Goal: Transaction & Acquisition: Purchase product/service

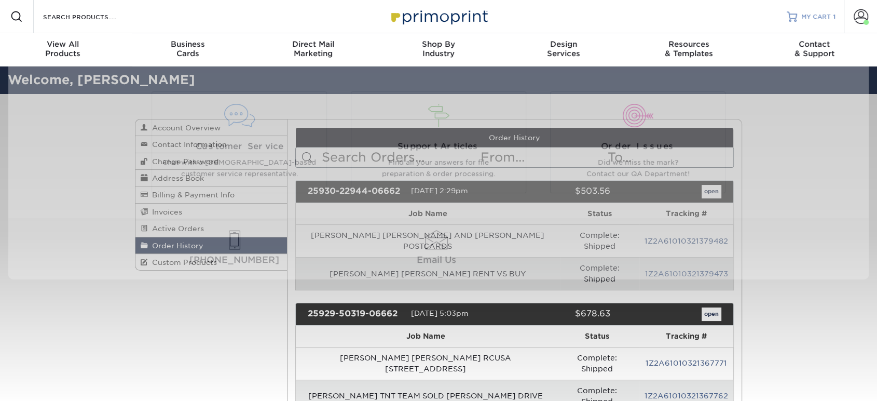
click at [802, 23] on link "MY CART 1" at bounding box center [811, 16] width 49 height 33
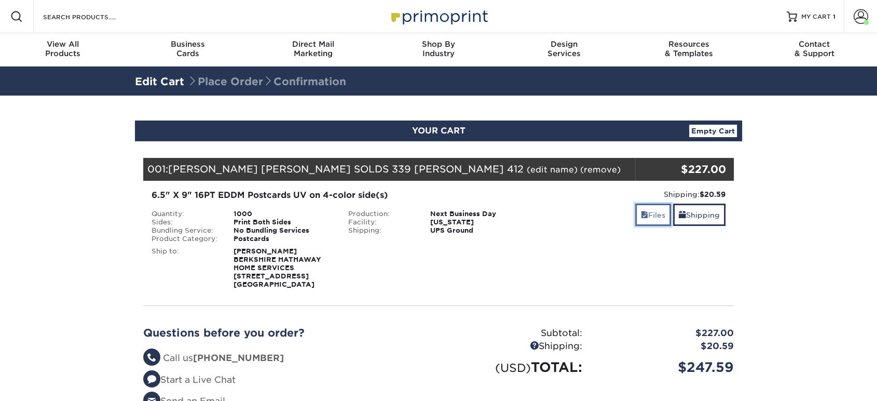
click at [656, 214] on link "Files" at bounding box center [653, 214] width 36 height 22
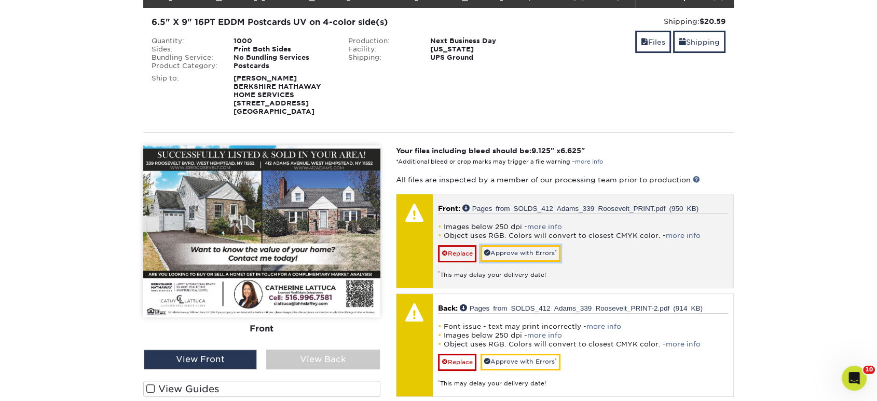
drag, startPoint x: 501, startPoint y: 252, endPoint x: 482, endPoint y: 264, distance: 22.2
click at [501, 252] on link "Approve with Errors *" at bounding box center [521, 253] width 80 height 16
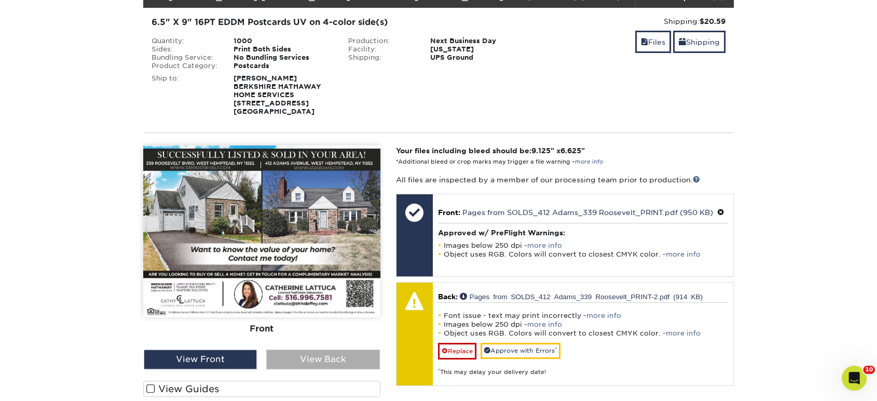
click at [372, 355] on div "View Back" at bounding box center [322, 359] width 113 height 20
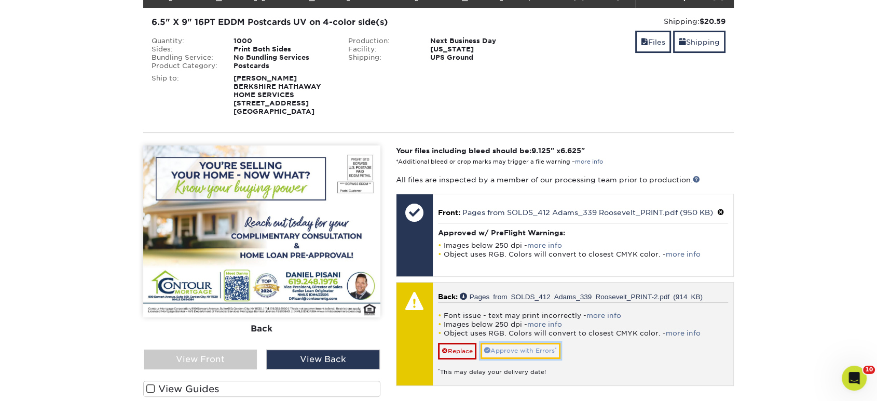
click at [510, 348] on link "Approve with Errors *" at bounding box center [521, 350] width 80 height 16
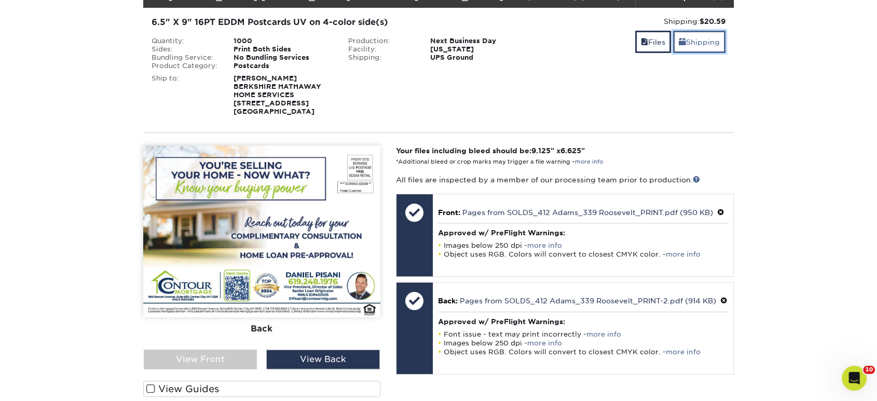
click at [693, 41] on link "Shipping" at bounding box center [699, 42] width 52 height 22
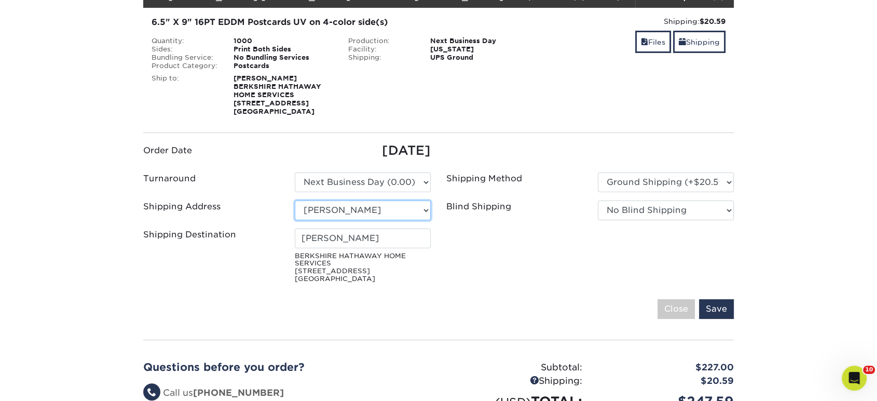
click at [395, 209] on select "Select One Patricia Pentaleri Forget- RUCSA Realty Connect USA Sal Joseph Crifa…" at bounding box center [363, 210] width 136 height 20
select select "newaddress"
click at [295, 200] on select "Select One Patricia Pentaleri Forget- RUCSA Realty Connect USA Sal Joseph Crifa…" at bounding box center [363, 210] width 136 height 20
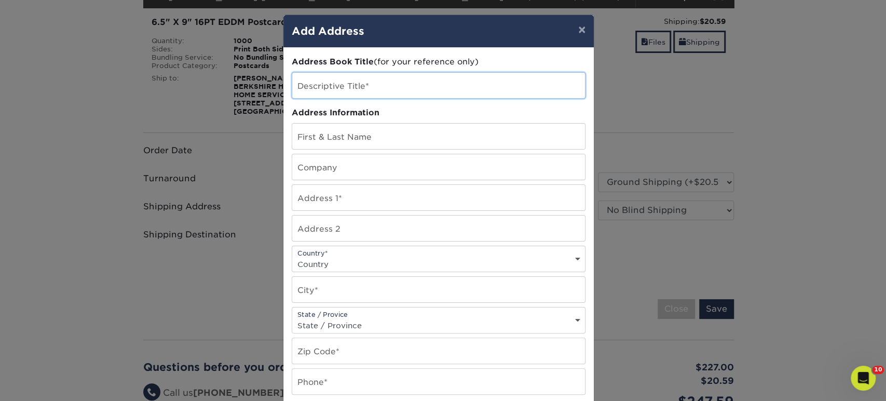
click at [367, 83] on input "text" at bounding box center [438, 85] width 293 height 25
type input "[PERSON_NAME] HOME"
type input "[PERSON_NAME]"
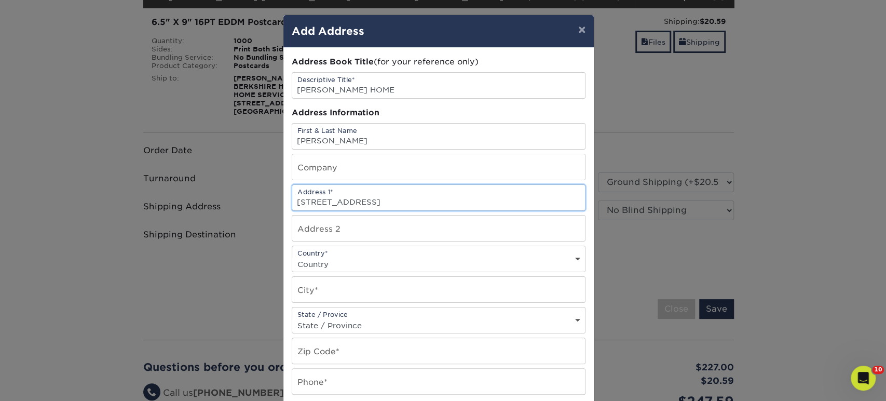
type input "44 HILTON AVENUE"
select select "US"
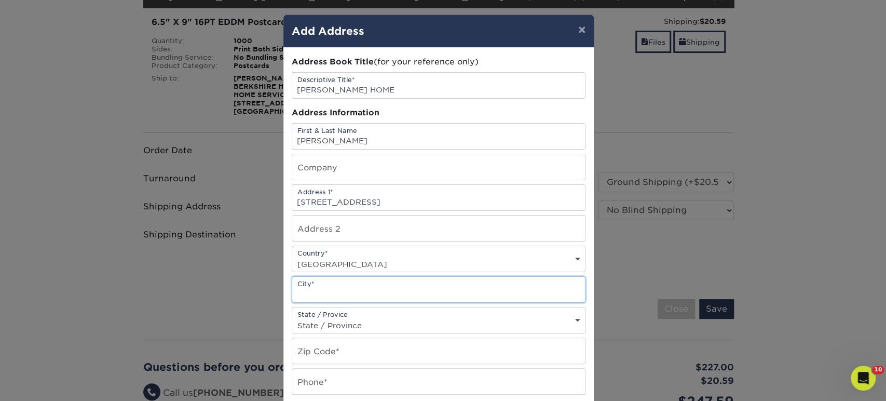
type input "N"
type input "GARDEN CITY"
select select "NY"
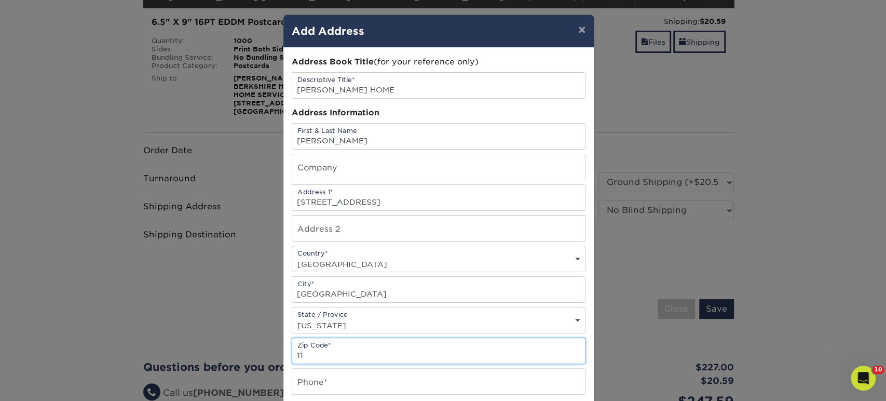
scroll to position [194, 0]
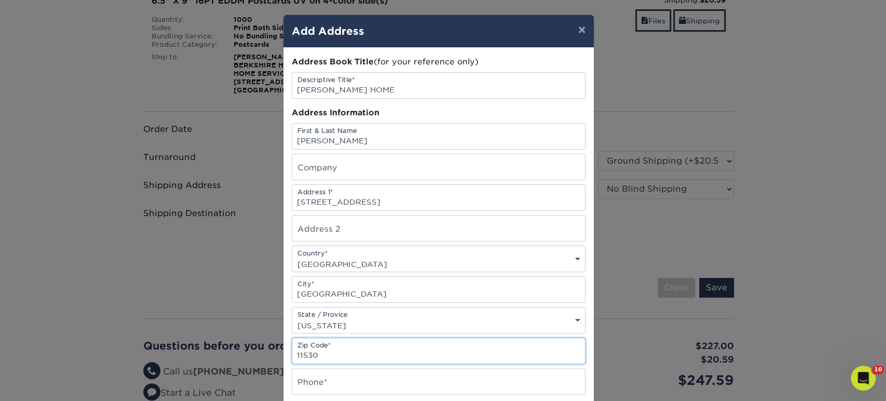
type input "11530"
click at [341, 318] on select "State / Province Alabama Alaska Arizona Arkansas California Colorado Connecticu…" at bounding box center [438, 325] width 293 height 15
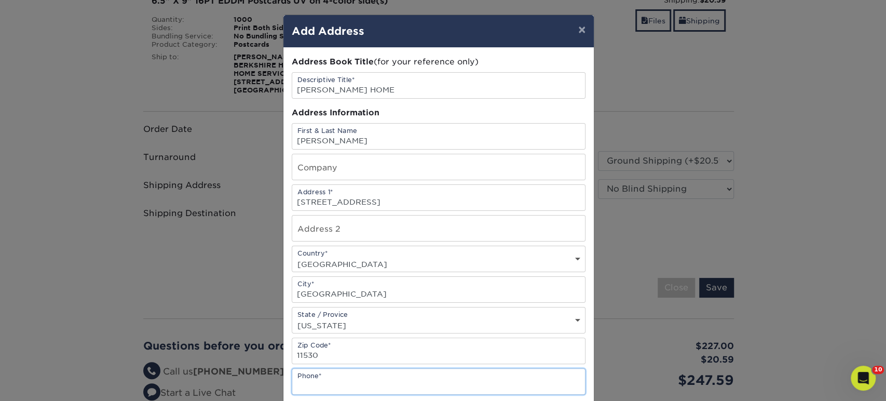
click at [335, 385] on input "text" at bounding box center [438, 380] width 293 height 25
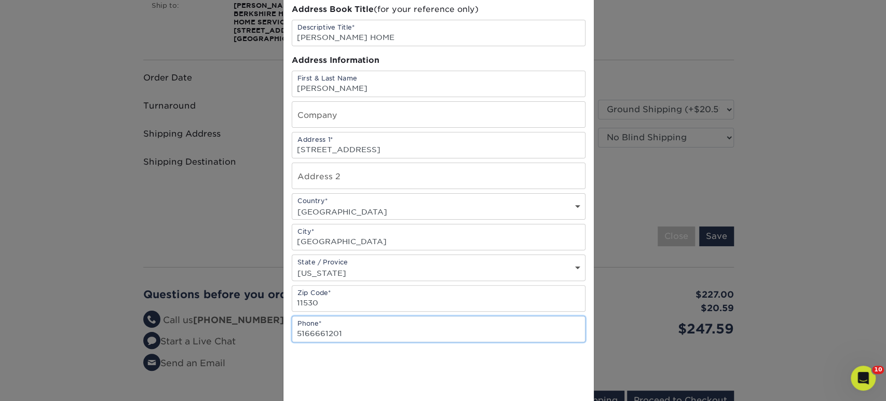
scroll to position [115, 0]
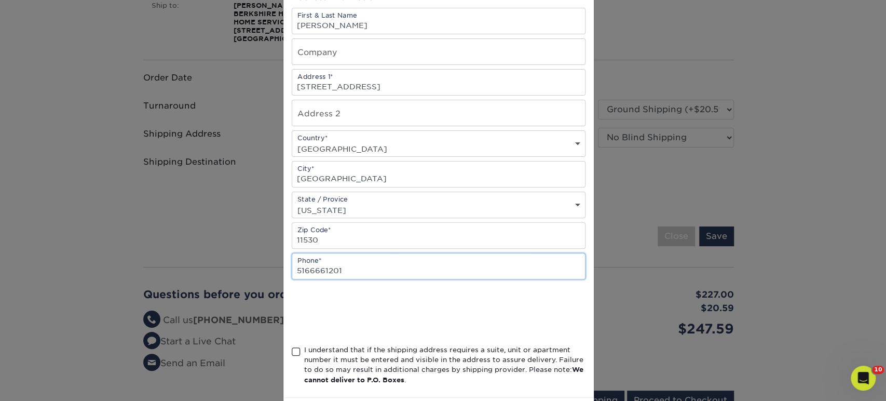
type input "5166661201"
click at [292, 353] on span at bounding box center [296, 352] width 9 height 10
click at [0, 0] on input "I understand that if the shipping address requires a suite, unit or apartment n…" at bounding box center [0, 0] width 0 height 0
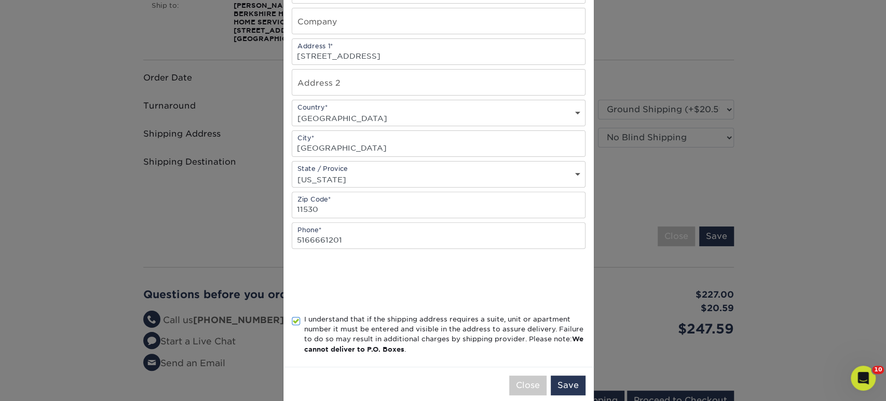
scroll to position [162, 0]
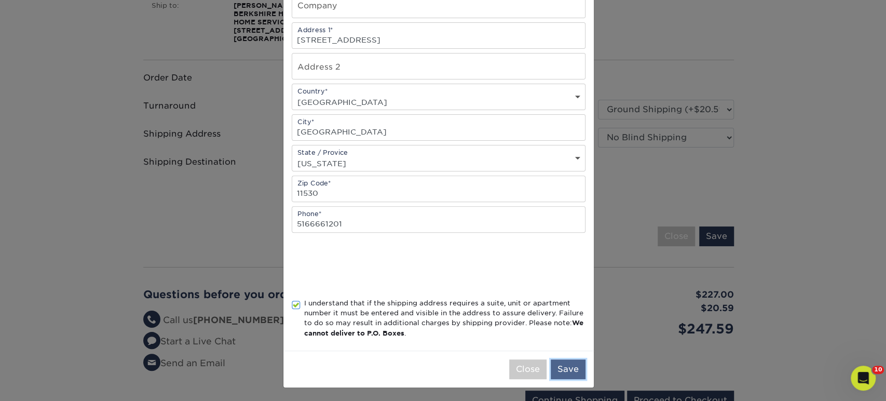
click at [572, 374] on button "Save" at bounding box center [568, 369] width 35 height 20
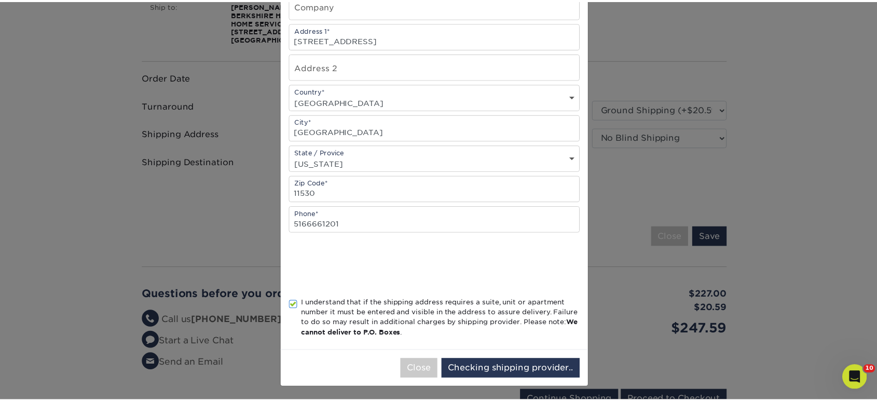
scroll to position [0, 0]
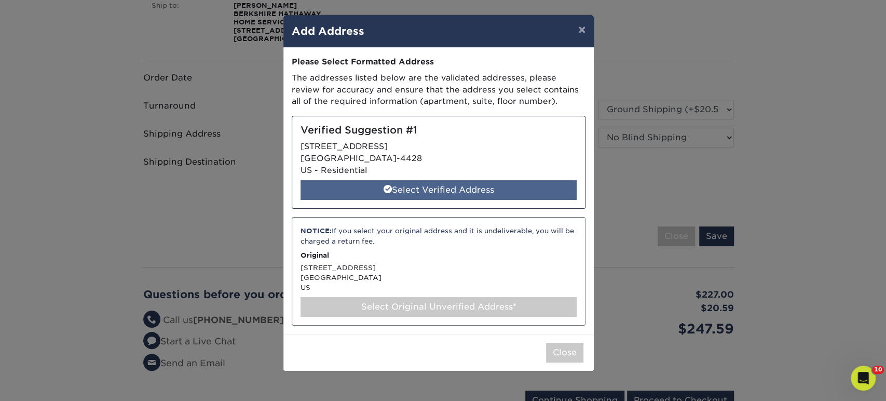
click at [461, 187] on div "Select Verified Address" at bounding box center [438, 190] width 276 height 20
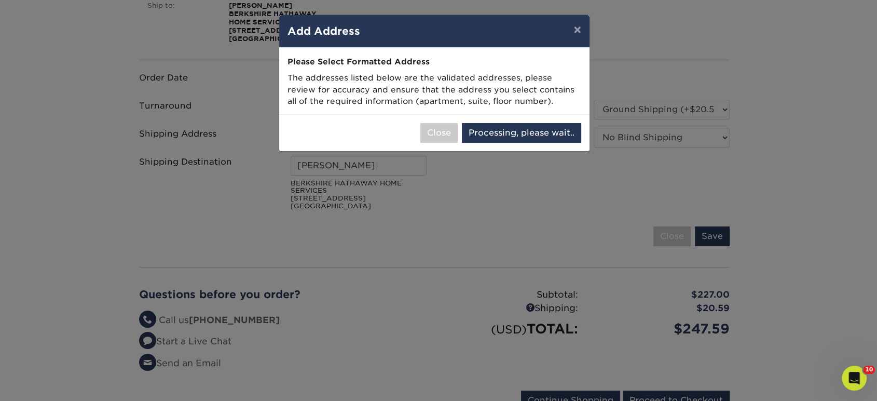
select select "286598"
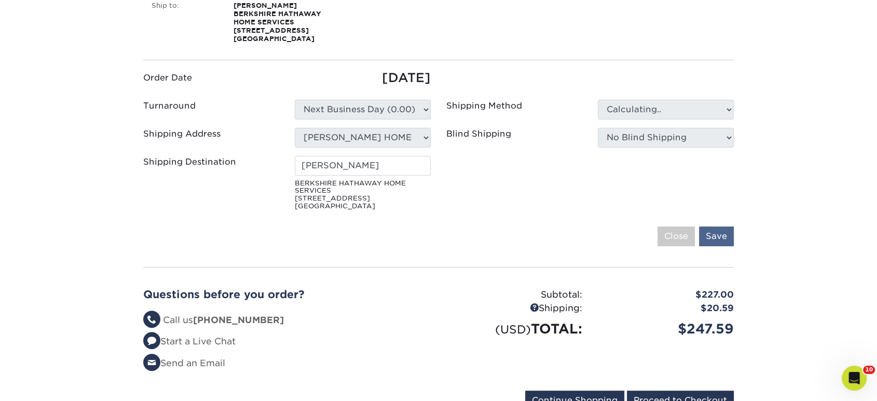
type input "[PERSON_NAME]"
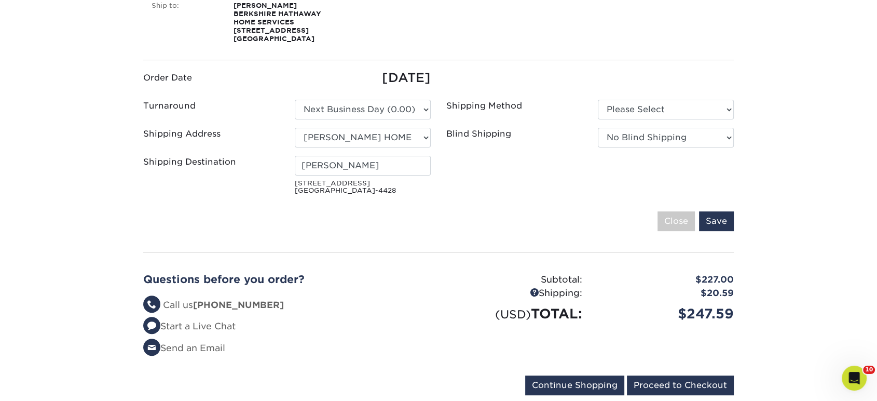
click at [643, 119] on div "Shipping Method Please Select Ground Shipping (+$28.97)" at bounding box center [589, 112] width 303 height 24
click at [627, 111] on select "Please Select Ground Shipping (+$28.97) 3 Day Shipping Service (+$41.63)" at bounding box center [666, 110] width 136 height 20
select select "03"
click at [598, 100] on select "Please Select Ground Shipping (+$28.97) 3 Day Shipping Service (+$41.63)" at bounding box center [666, 110] width 136 height 20
click at [643, 134] on select "No Blind Shipping Patricia Pentaleri Forget- RUCSA Realty Connect USA Sal Josep…" at bounding box center [666, 138] width 136 height 20
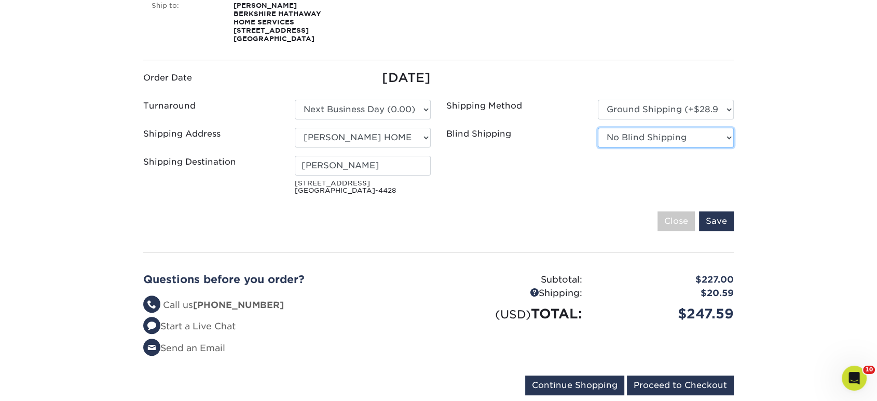
click at [643, 134] on select "No Blind Shipping Patricia Pentaleri Forget- RUCSA Realty Connect USA Sal Josep…" at bounding box center [666, 138] width 136 height 20
drag, startPoint x: 523, startPoint y: 183, endPoint x: 561, endPoint y: 186, distance: 38.5
click at [523, 183] on ul "Order Date 10/02/2025 Turnaround Please Select Select One" at bounding box center [438, 133] width 606 height 130
click at [711, 216] on input "Save" at bounding box center [716, 221] width 35 height 20
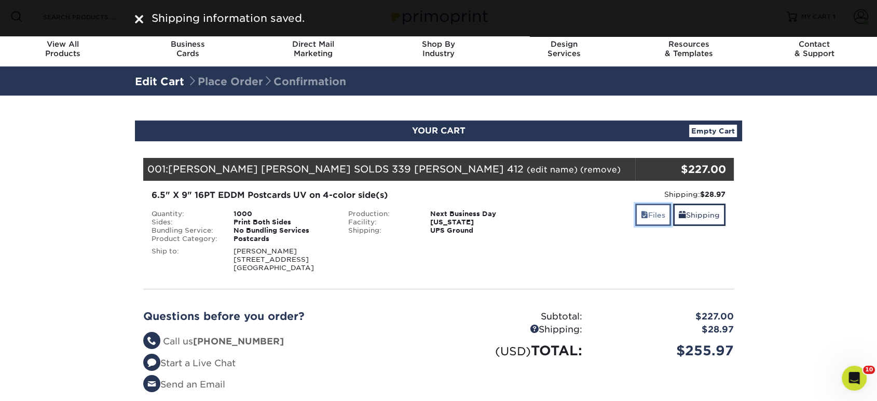
click at [643, 219] on link "Files" at bounding box center [653, 214] width 36 height 22
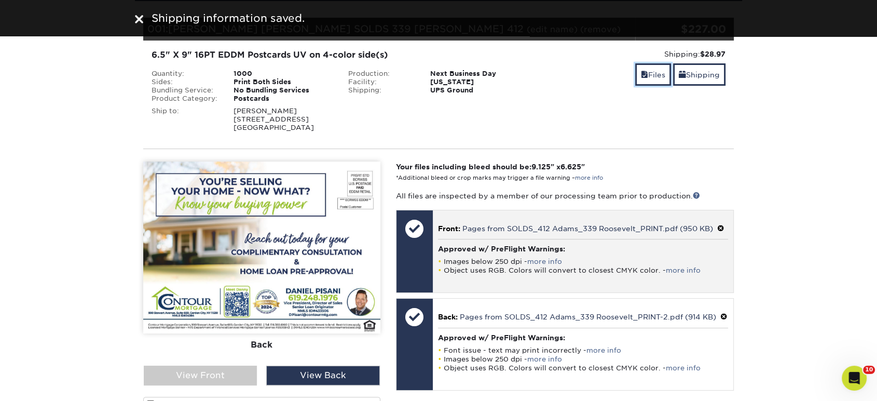
scroll to position [230, 0]
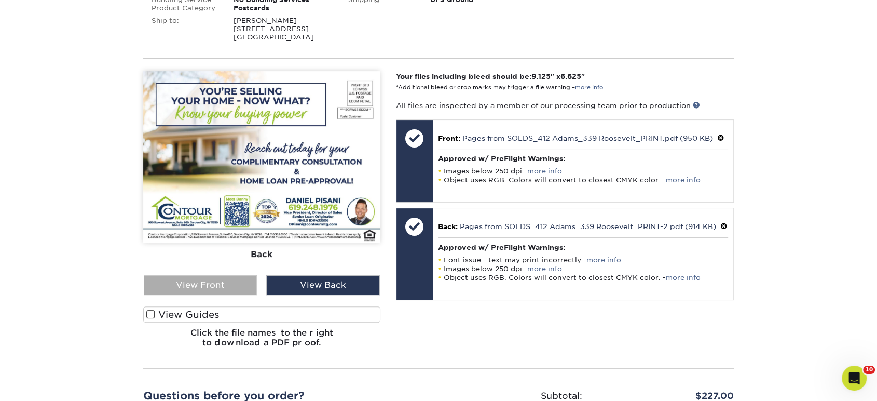
click at [211, 286] on div "View Front" at bounding box center [200, 285] width 113 height 20
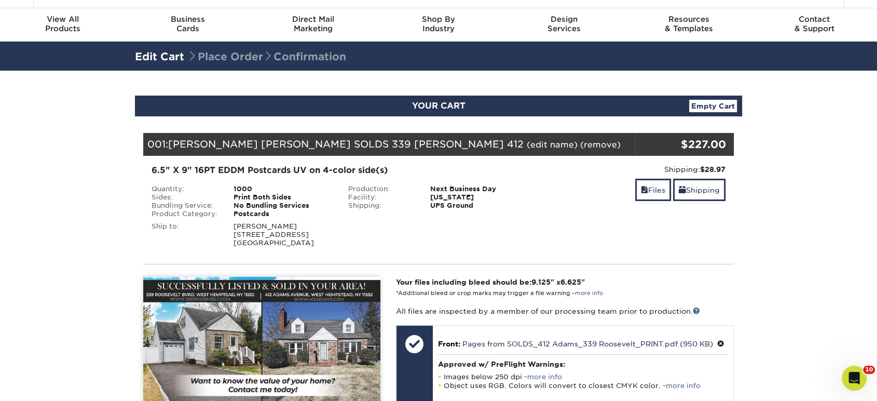
scroll to position [0, 0]
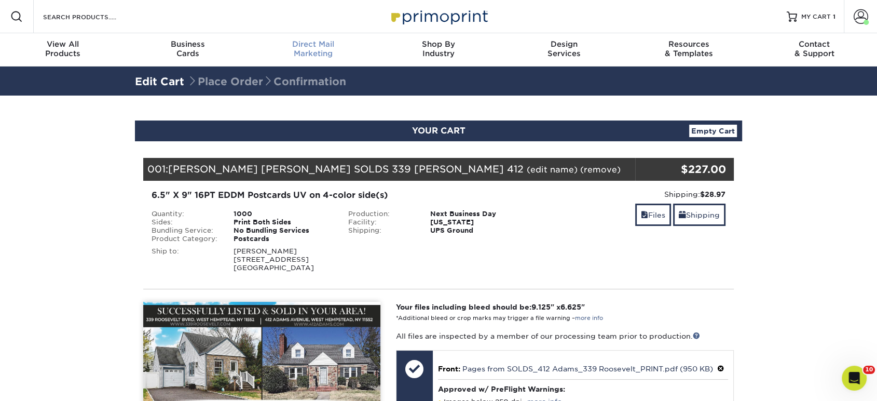
click at [301, 57] on div "Direct Mail Marketing" at bounding box center [313, 48] width 125 height 19
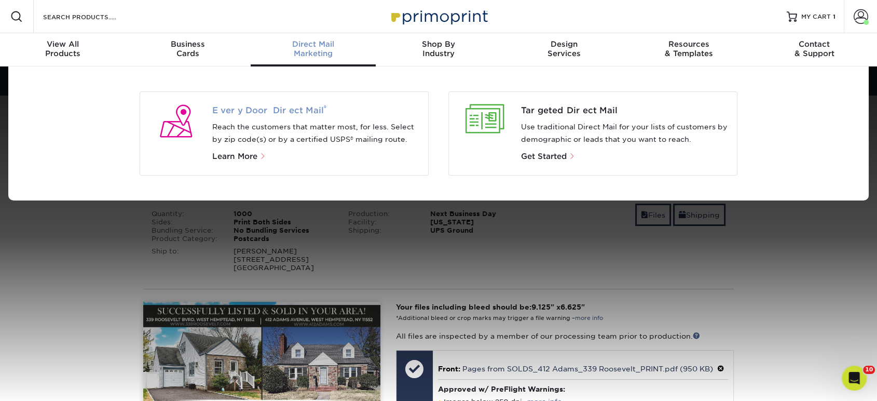
click at [274, 104] on span "Every Door Direct Mail ®" at bounding box center [316, 110] width 208 height 12
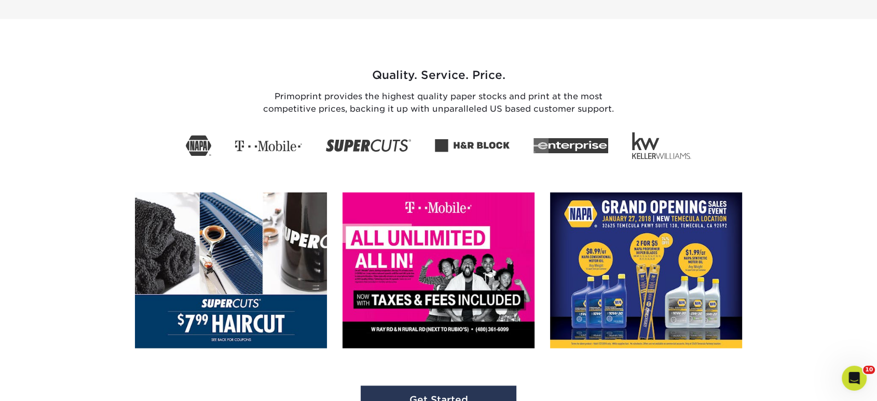
scroll to position [1478, 0]
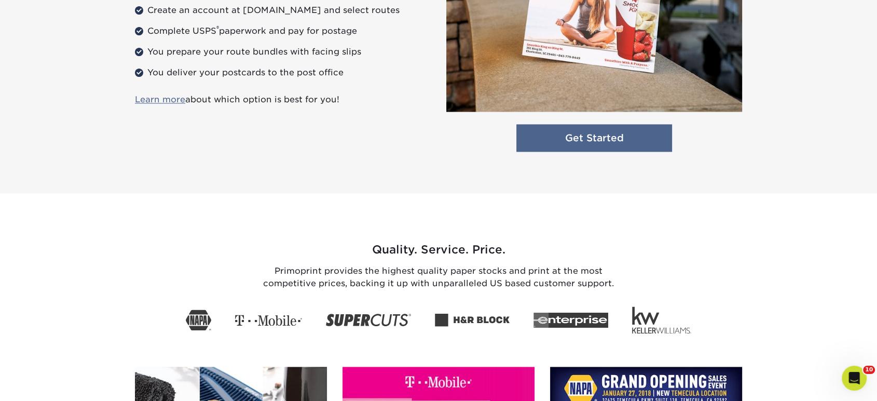
click at [579, 144] on link "Get Started" at bounding box center [594, 138] width 156 height 28
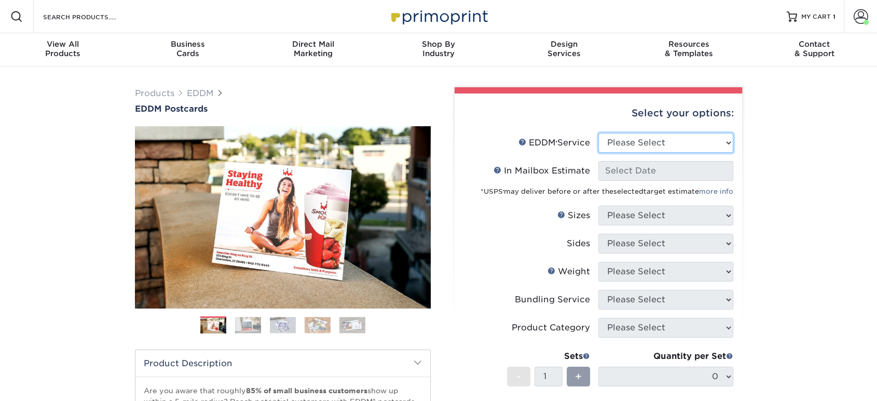
drag, startPoint x: 624, startPoint y: 138, endPoint x: 624, endPoint y: 148, distance: 10.9
click at [624, 138] on select "Please Select Full Service Print Only" at bounding box center [665, 143] width 135 height 20
select select "print_only"
click at [598, 133] on select "Please Select Full Service Print Only" at bounding box center [665, 143] width 135 height 20
select select "-1"
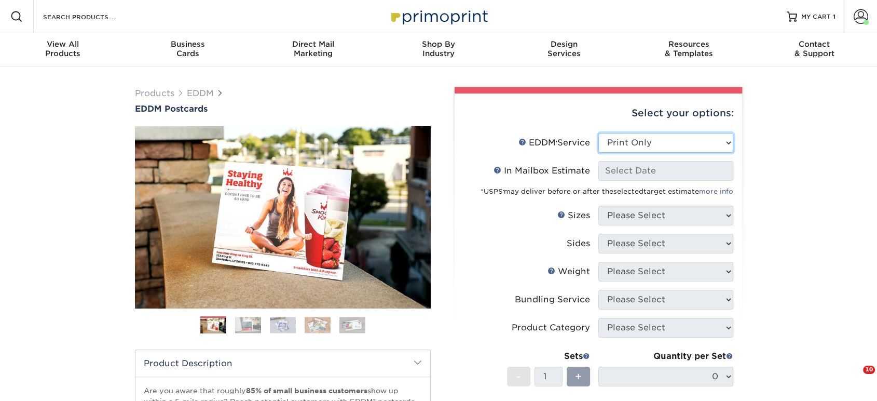
select select "-1"
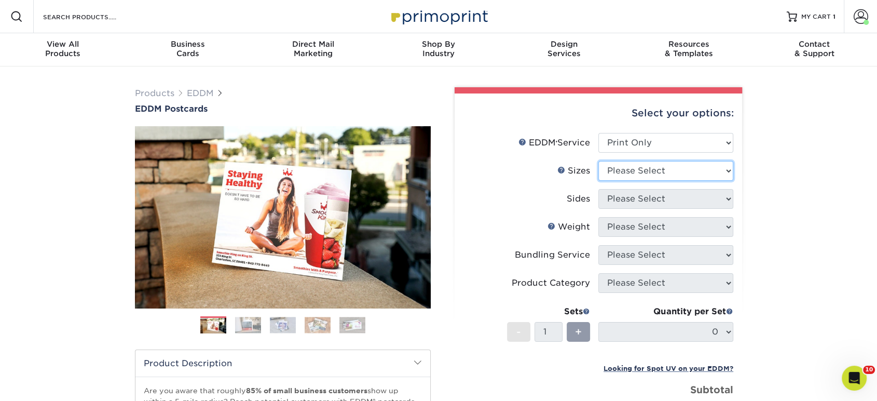
click at [626, 177] on select "Please Select 4.5" x 12" 6" x 12" 6.5" x 8" 6.5" x 9" 6.5" x 12" 7" x 8.5" 8" x…" at bounding box center [665, 171] width 135 height 20
select select "6.50x9.00"
click at [598, 161] on select "Please Select 4.5" x 12" 6" x 12" 6.5" x 8" 6.5" x 9" 6.5" x 12" 7" x 8.5" 8" x…" at bounding box center [665, 171] width 135 height 20
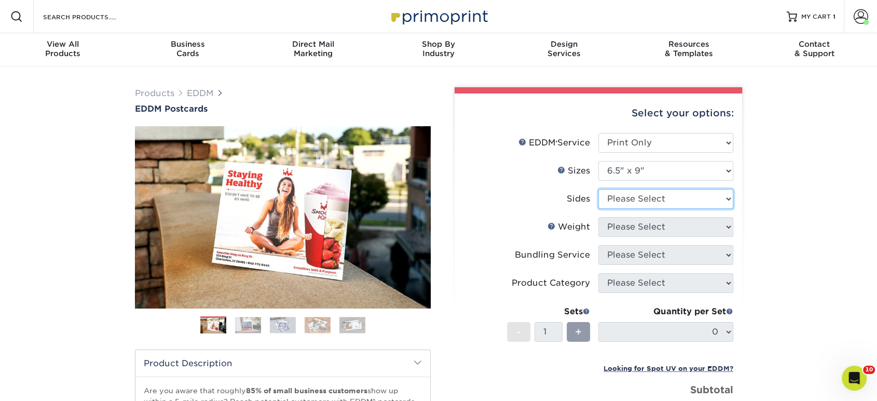
click at [620, 202] on select "Please Select Print Both Sides Print Front Only" at bounding box center [665, 199] width 135 height 20
select select "13abbda7-1d64-4f25-8bb2-c179b224825d"
click at [598, 189] on select "Please Select Print Both Sides Print Front Only" at bounding box center [665, 199] width 135 height 20
click at [620, 230] on select "Please Select 16PT 14PT" at bounding box center [665, 227] width 135 height 20
select select "16PT"
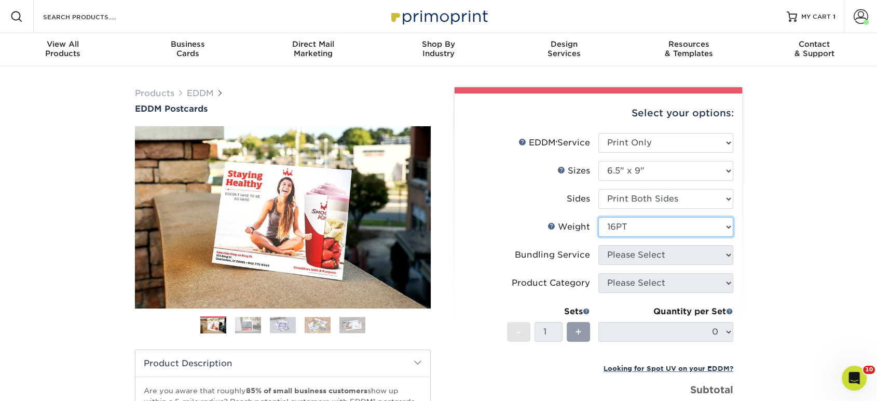
click at [598, 217] on select "Please Select 16PT 14PT" at bounding box center [665, 227] width 135 height 20
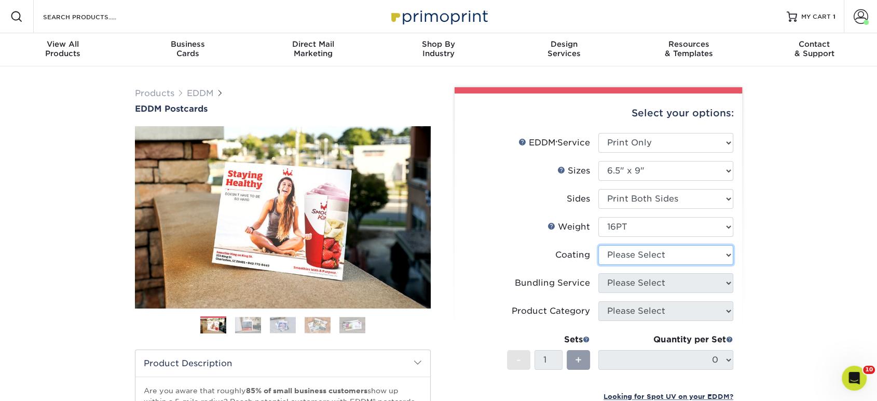
click at [617, 256] on select at bounding box center [665, 255] width 135 height 20
select select "ae367451-b2b8-45df-a344-0f05b6a12993"
click at [598, 245] on select at bounding box center [665, 255] width 135 height 20
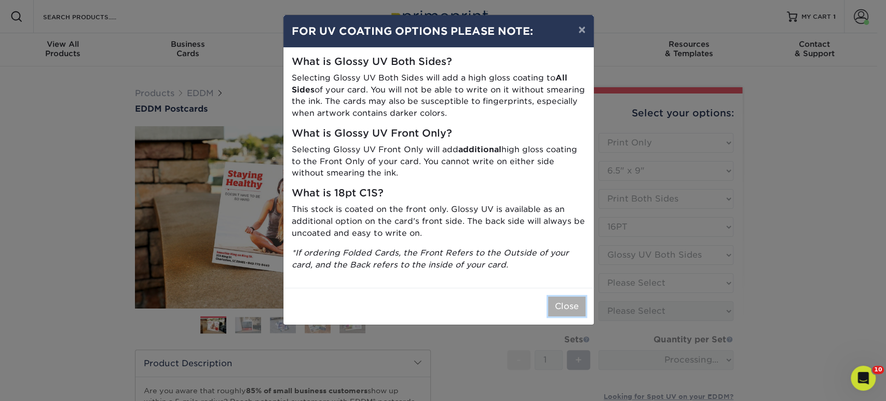
click at [572, 307] on button "Close" at bounding box center [566, 306] width 37 height 20
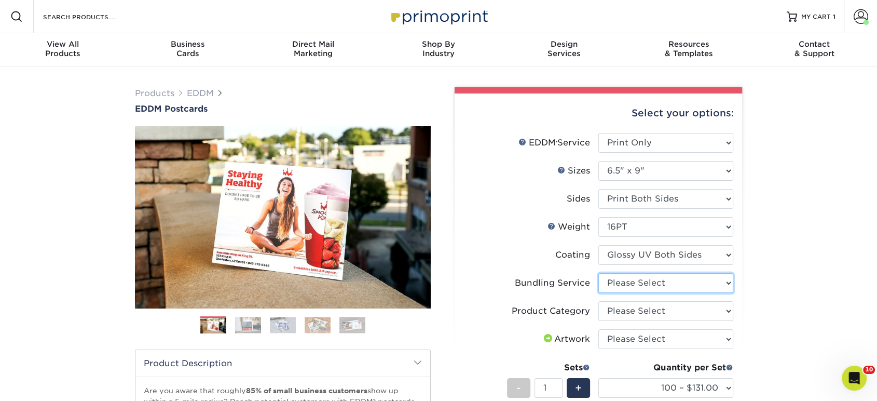
click at [631, 283] on select "Please Select No Bundling Services Yes, Bundles of 50 (+2 Days) Yes, Bundles of…" at bounding box center [665, 283] width 135 height 20
click at [598, 273] on select "Please Select No Bundling Services Yes, Bundles of 50 (+2 Days) Yes, Bundles of…" at bounding box center [665, 283] width 135 height 20
click at [628, 308] on select "Please Select Postcards" at bounding box center [665, 311] width 135 height 20
click at [634, 285] on select "Please Select No Bundling Services Yes, Bundles of 50 (+2 Days) Yes, Bundles of…" at bounding box center [665, 283] width 135 height 20
select select "58689abb-25c0-461c-a4c3-a80b627d6649"
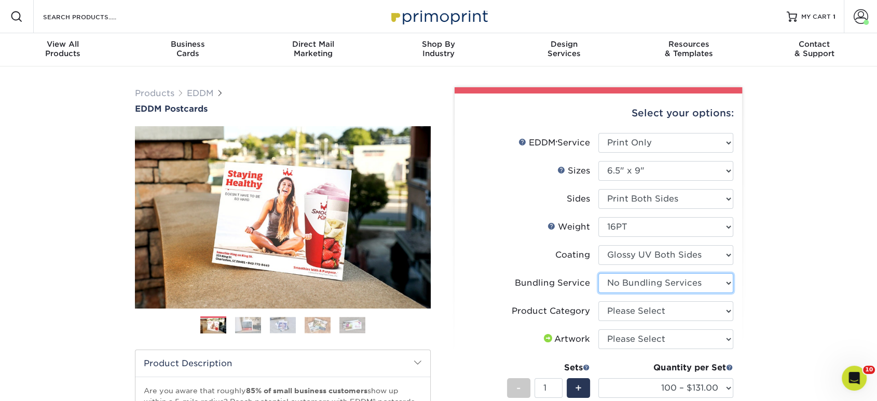
click at [598, 273] on select "Please Select No Bundling Services Yes, Bundles of 50 (+2 Days) Yes, Bundles of…" at bounding box center [665, 283] width 135 height 20
click at [627, 316] on select "Please Select Postcards" at bounding box center [665, 311] width 135 height 20
select select "9b7272e0-d6c8-4c3c-8e97-d3a1bcdab858"
click at [598, 301] on select "Please Select Postcards" at bounding box center [665, 311] width 135 height 20
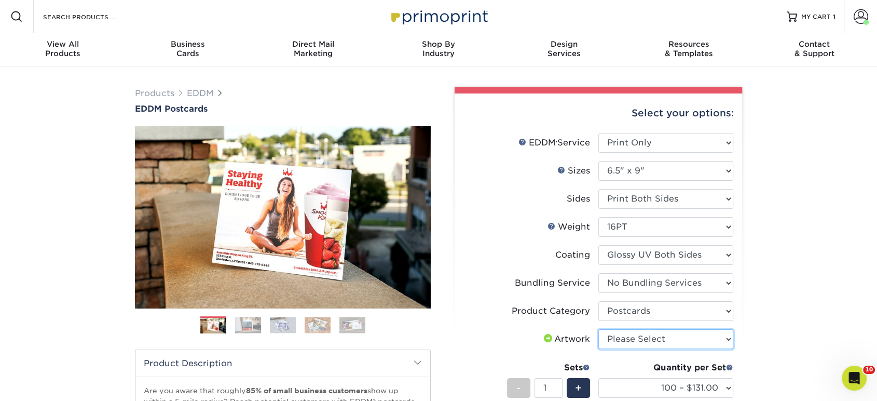
click at [622, 344] on select "Please Select I will upload files I need a design - $150" at bounding box center [665, 339] width 135 height 20
select select "upload"
click at [598, 329] on select "Please Select I will upload files I need a design - $150" at bounding box center [665, 339] width 135 height 20
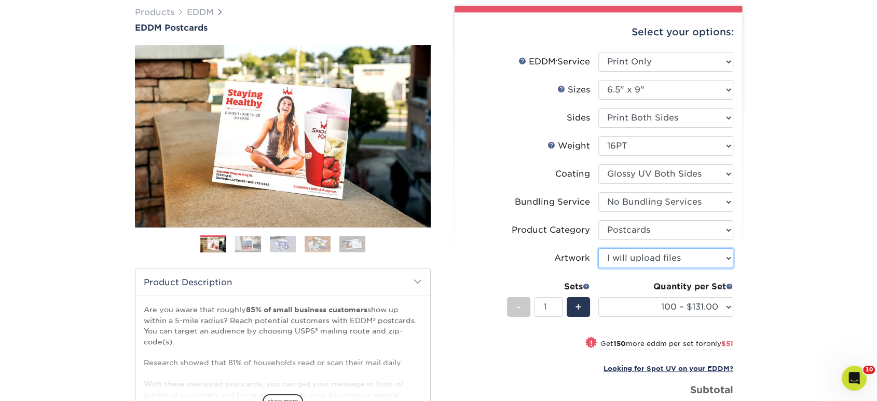
scroll to position [173, 0]
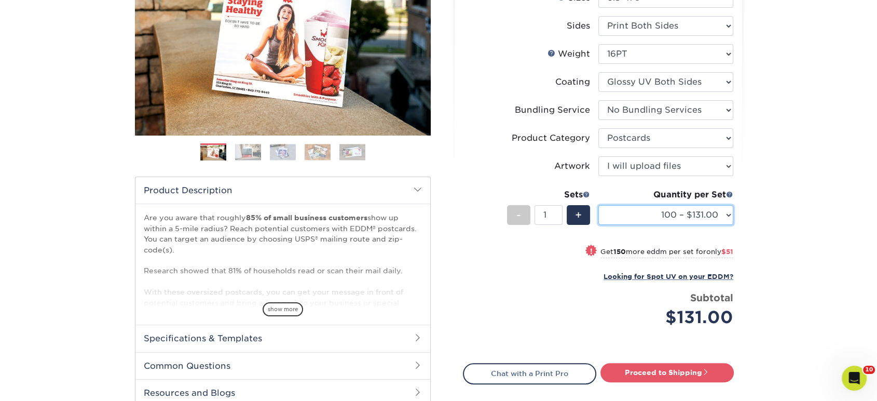
click at [662, 223] on select "100 – $131.00 250 – $182.00 500 – $203.00 1000 – $227.00 2500 – $379.00 5000 – …" at bounding box center [665, 215] width 135 height 20
select select "500 – $203.00"
click at [598, 205] on select "100 – $131.00 250 – $182.00 500 – $203.00 1000 – $227.00 2500 – $379.00 5000 – …" at bounding box center [665, 215] width 135 height 20
click at [637, 382] on div "Proceed to Shipping" at bounding box center [669, 373] width 143 height 21
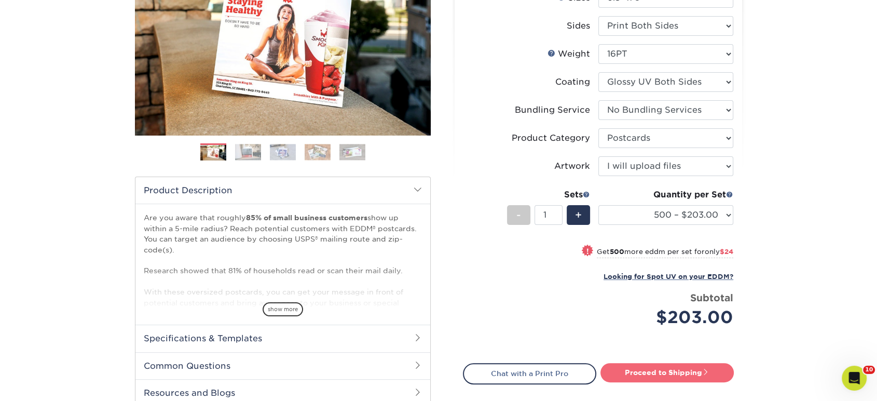
click at [637, 378] on link "Proceed to Shipping" at bounding box center [666, 372] width 133 height 19
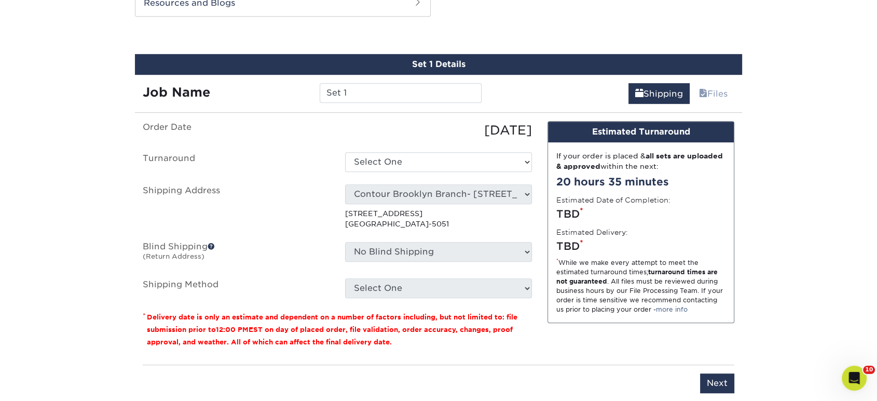
scroll to position [563, 0]
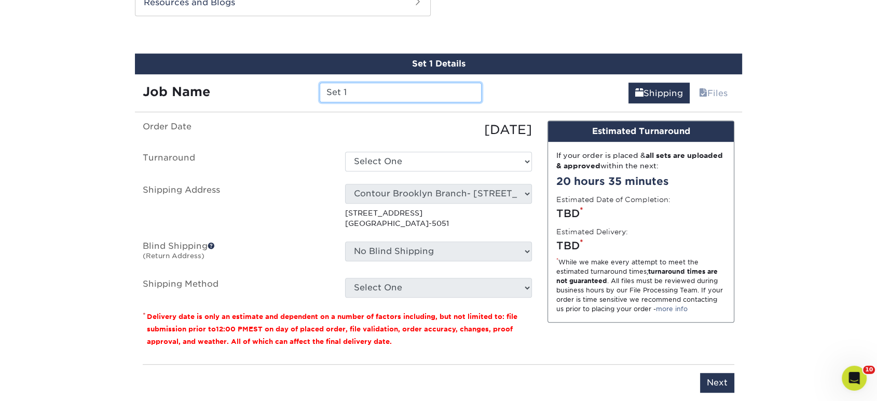
click at [362, 86] on input "Set 1" at bounding box center [400, 93] width 161 height 20
type input "ANTHONY GAGLIARDI SHANNON HANSEN MELISSA BRANDT MARKET IS MOVING"
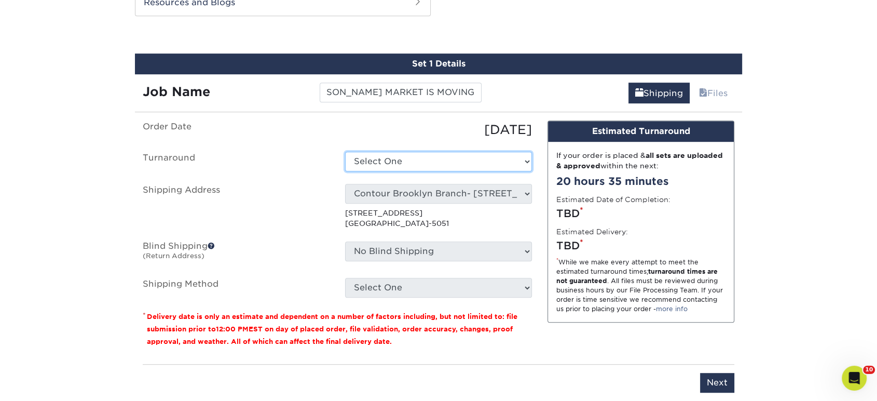
drag, startPoint x: 428, startPoint y: 158, endPoint x: 427, endPoint y: 165, distance: 6.8
click at [428, 158] on select "Select One 2-4 Business Days 2 Day Next Business Day" at bounding box center [438, 162] width 187 height 20
select select "85e402c1-f951-4e08-96d1-f1db94a1be34"
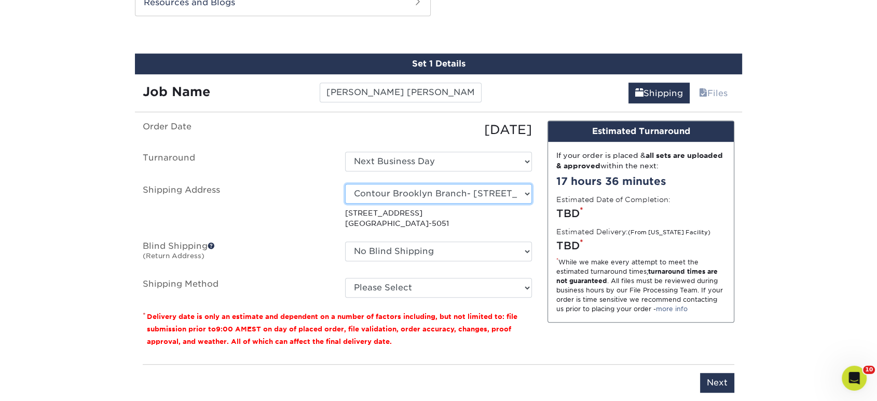
click at [434, 197] on select "Select One Realty Connect USA" at bounding box center [438, 194] width 187 height 20
select select "194002"
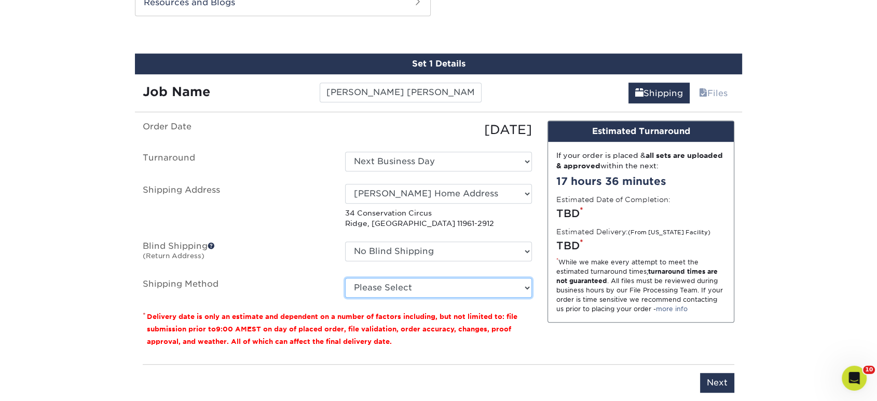
click at [394, 291] on select "Please Select Ground Shipping (+$34.37) 3 Day Shipping Service (+$40.86) 2 Day …" at bounding box center [438, 288] width 187 height 20
select select "03"
click at [345, 278] on select "Please Select Ground Shipping (+$34.37) 3 Day Shipping Service (+$40.86) 2 Day …" at bounding box center [438, 288] width 187 height 20
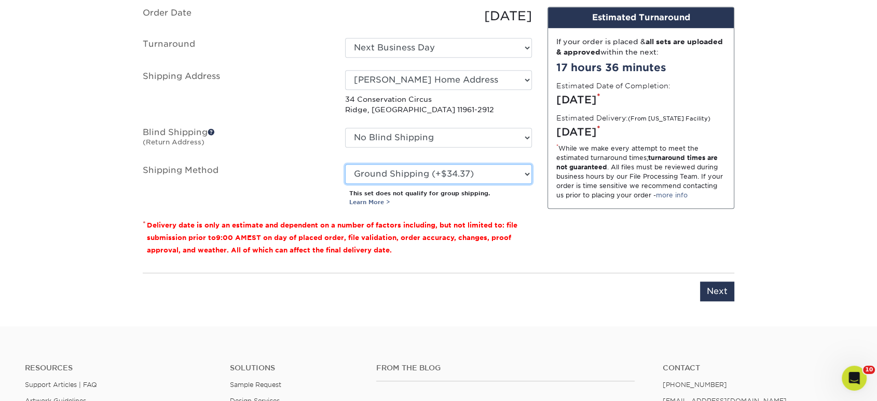
scroll to position [678, 0]
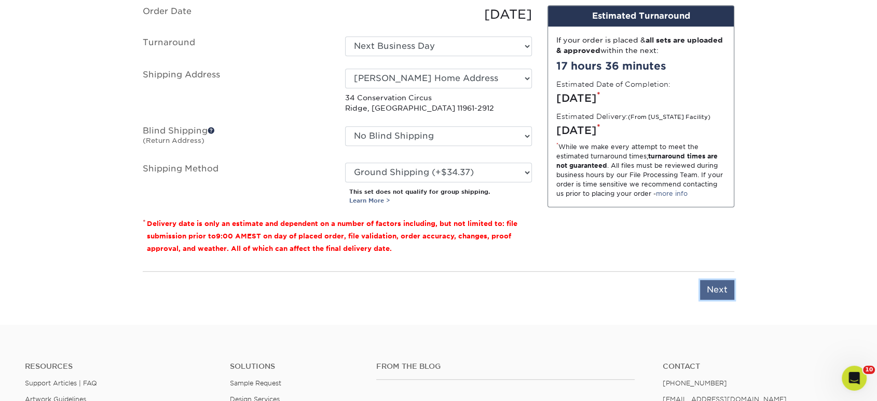
click at [713, 283] on input "Next" at bounding box center [717, 290] width 34 height 20
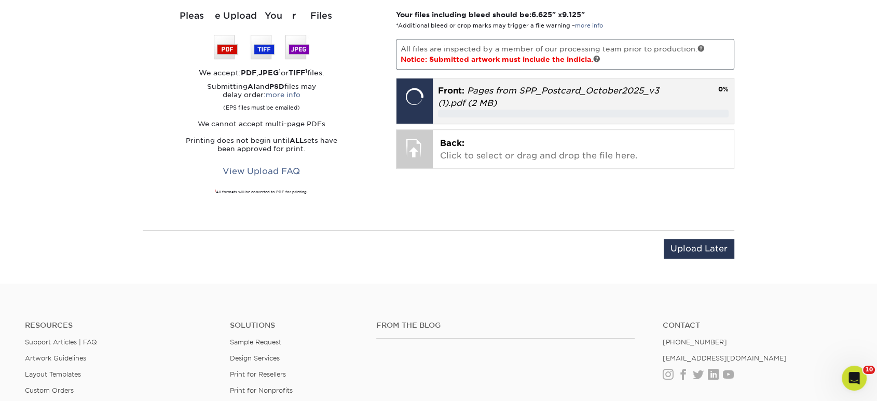
click at [439, 93] on span "Front:" at bounding box center [451, 91] width 26 height 10
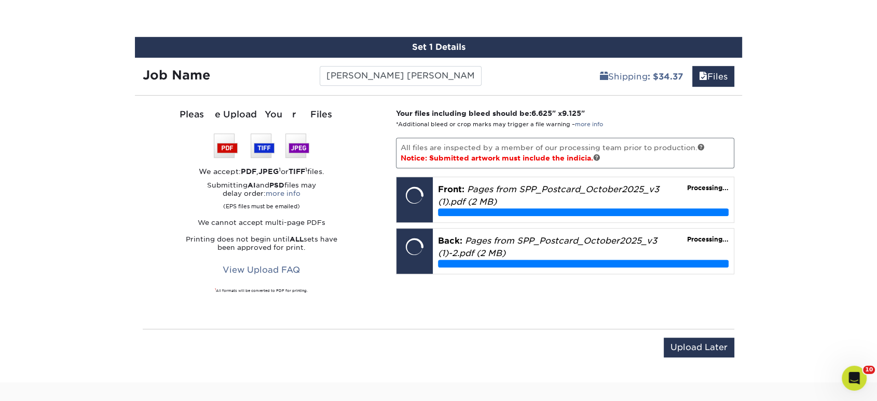
scroll to position [448, 0]
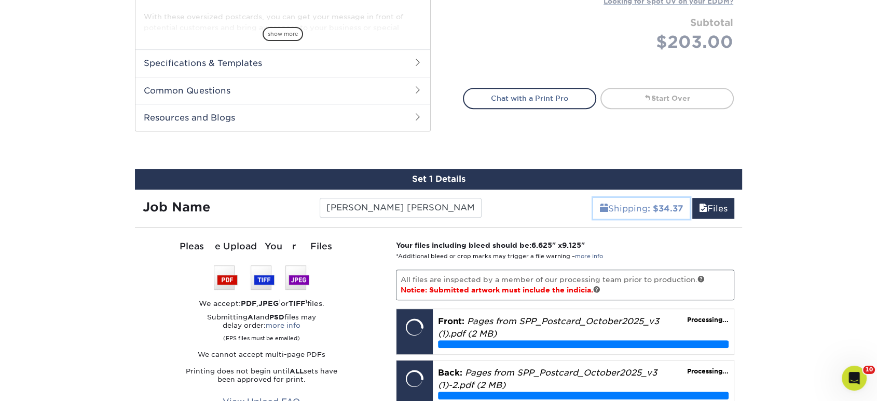
click at [623, 214] on link "Shipping : $34.37" at bounding box center [641, 208] width 97 height 21
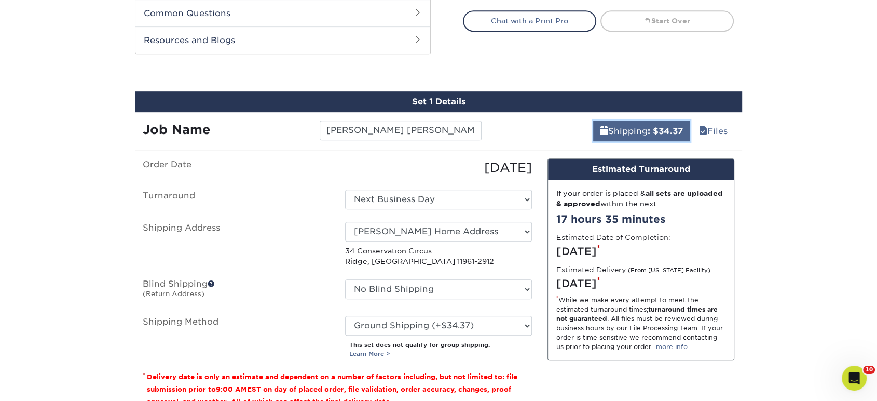
scroll to position [505, 0]
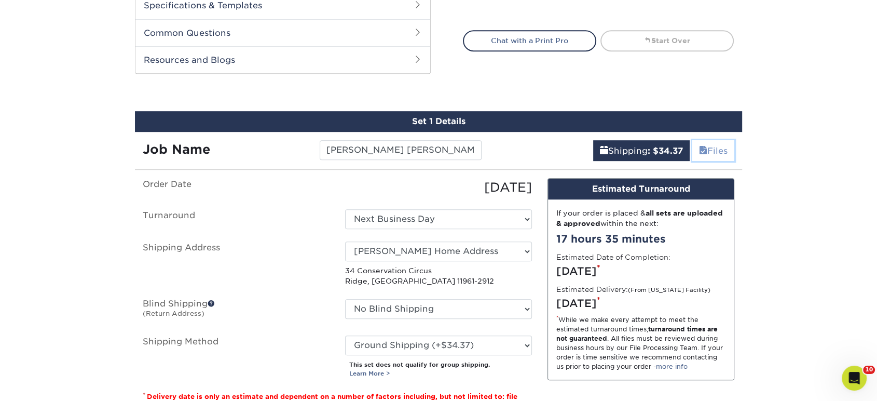
click at [718, 152] on link "Files" at bounding box center [713, 150] width 42 height 21
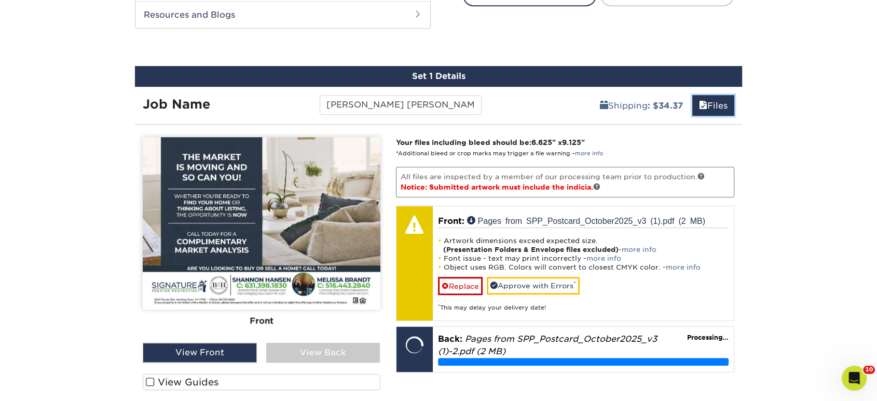
scroll to position [621, 0]
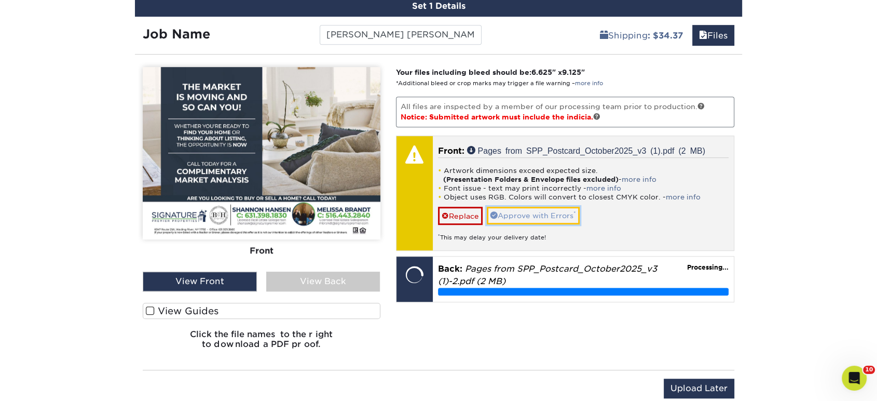
click at [504, 216] on link "Approve with Errors *" at bounding box center [533, 216] width 93 height 18
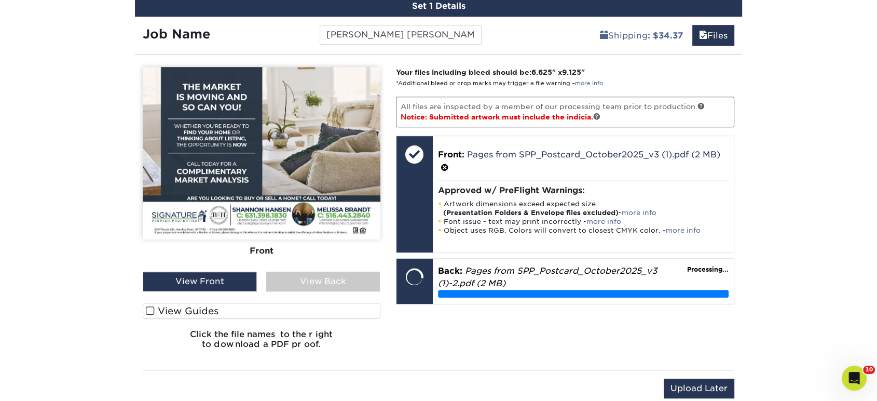
click at [356, 275] on div "View Back" at bounding box center [323, 281] width 114 height 20
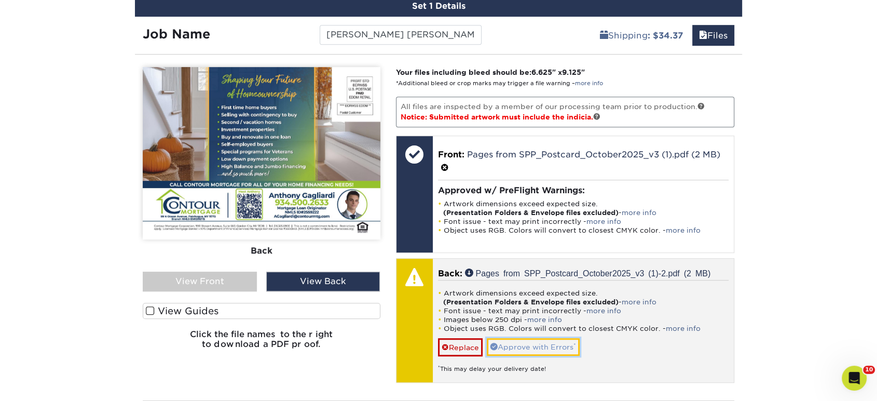
click at [523, 344] on link "Approve with Errors *" at bounding box center [533, 347] width 93 height 18
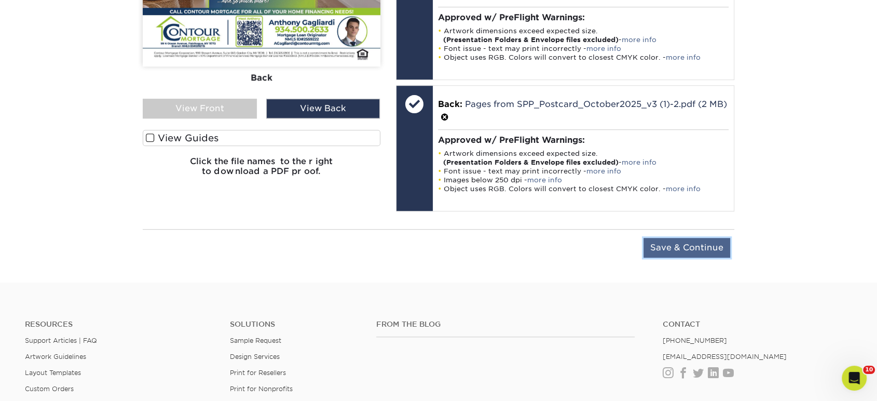
click at [668, 250] on input "Save & Continue" at bounding box center [686, 248] width 87 height 20
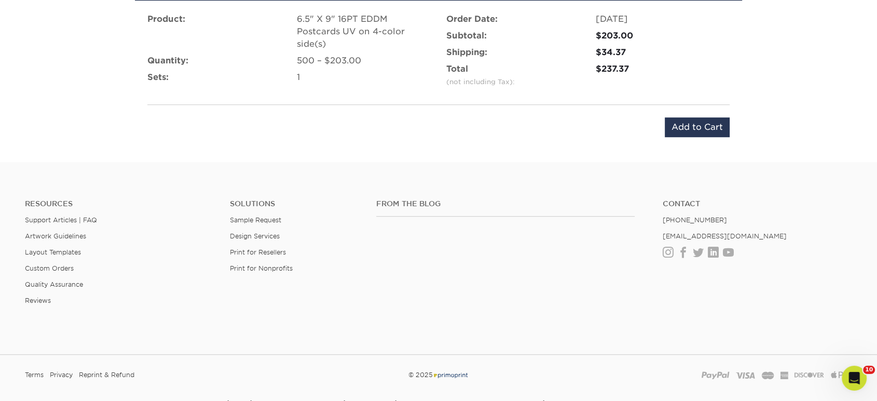
scroll to position [651, 0]
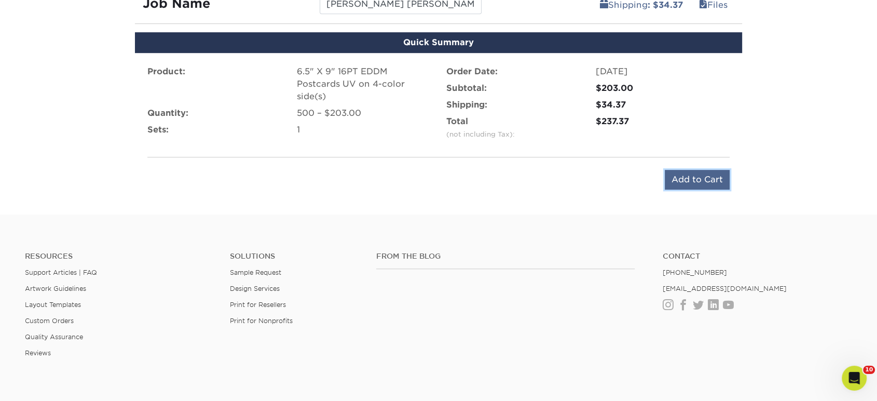
click at [687, 170] on input "Add to Cart" at bounding box center [697, 180] width 65 height 20
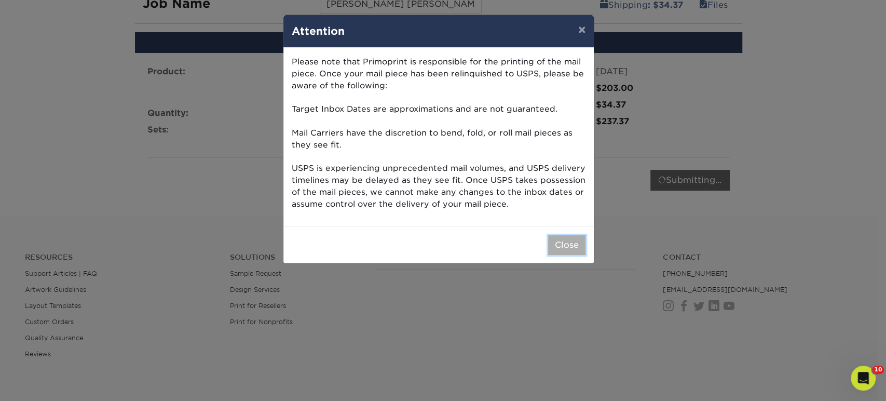
click at [560, 246] on button "Close" at bounding box center [566, 245] width 37 height 20
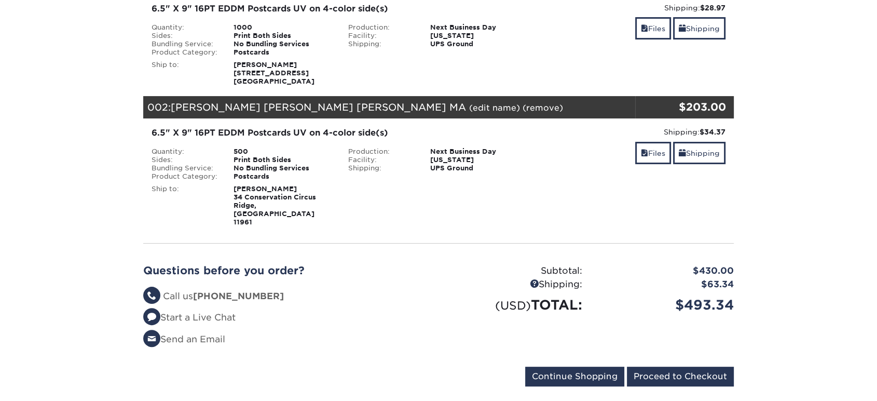
scroll to position [288, 0]
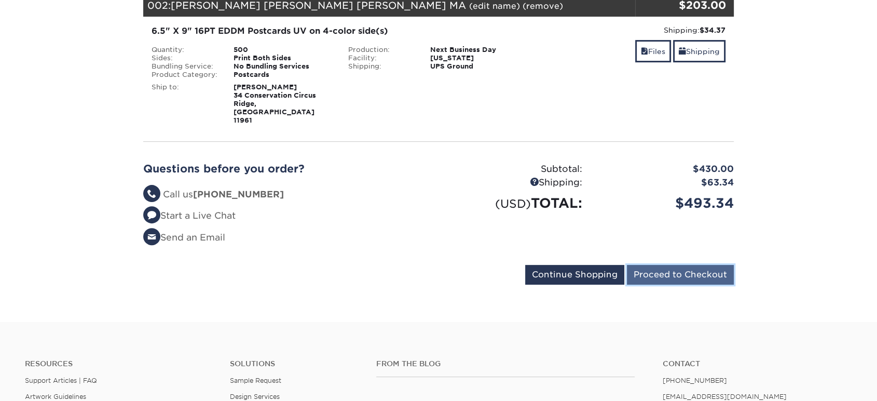
click at [641, 266] on input "Proceed to Checkout" at bounding box center [680, 275] width 107 height 20
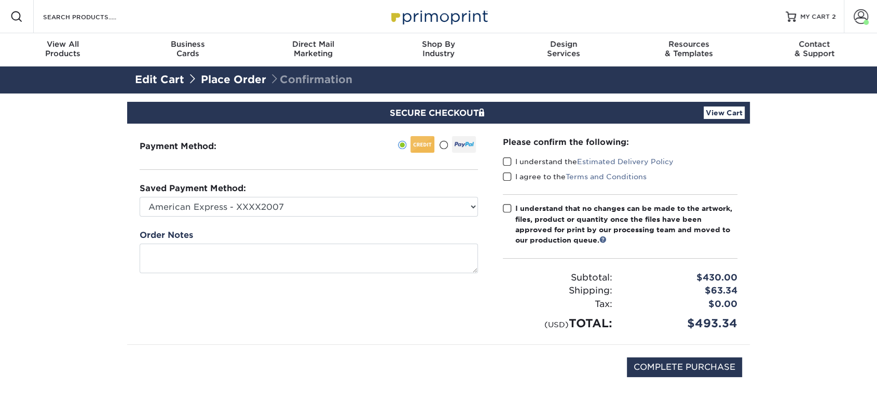
click at [510, 158] on span at bounding box center [507, 162] width 9 height 10
click at [0, 0] on input "I understand the Estimated Delivery Policy" at bounding box center [0, 0] width 0 height 0
drag, startPoint x: 508, startPoint y: 174, endPoint x: 503, endPoint y: 197, distance: 23.3
click at [508, 176] on span at bounding box center [507, 177] width 9 height 10
click at [0, 0] on input "I agree to the Terms and Conditions" at bounding box center [0, 0] width 0 height 0
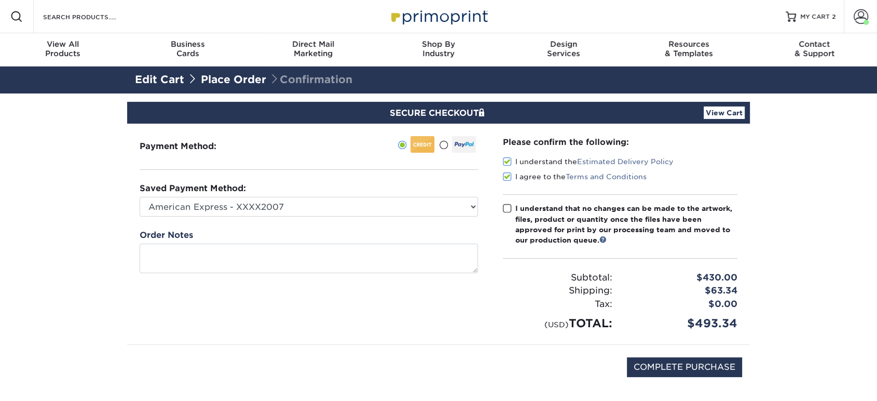
click at [506, 209] on span at bounding box center [507, 208] width 9 height 10
click at [0, 0] on input "I understand that no changes can be made to the artwork, files, product or quan…" at bounding box center [0, 0] width 0 height 0
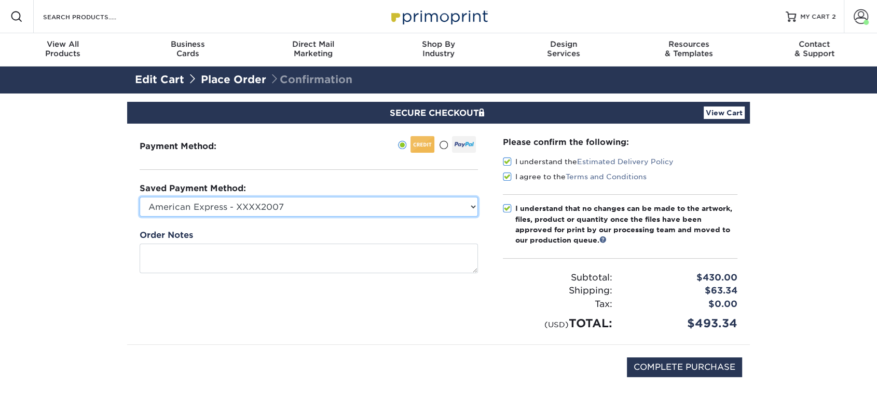
click at [448, 211] on select "American Express - XXXX2007 MasterCard - XXXX7618 American Express - XXXX1003 V…" at bounding box center [309, 207] width 338 height 20
select select "34500"
click at [140, 197] on select "American Express - XXXX2007 MasterCard - XXXX7618 American Express - XXXX1003 V…" at bounding box center [309, 207] width 338 height 20
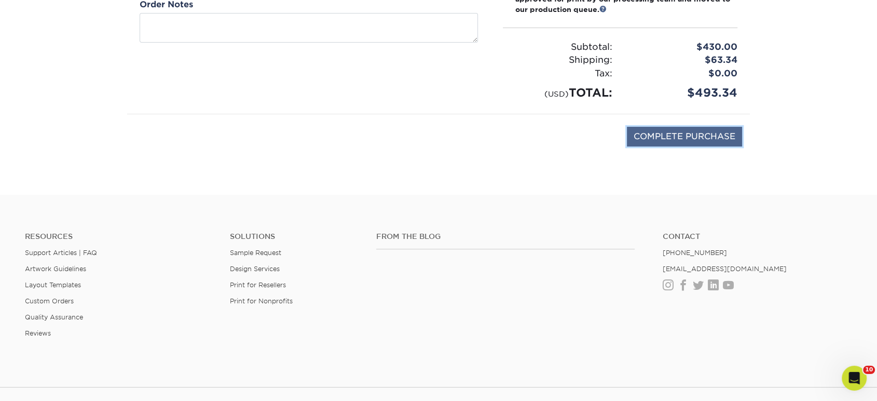
click at [682, 138] on input "COMPLETE PURCHASE" at bounding box center [684, 137] width 115 height 20
type input "PROCESSING, PLEASE WAIT..."
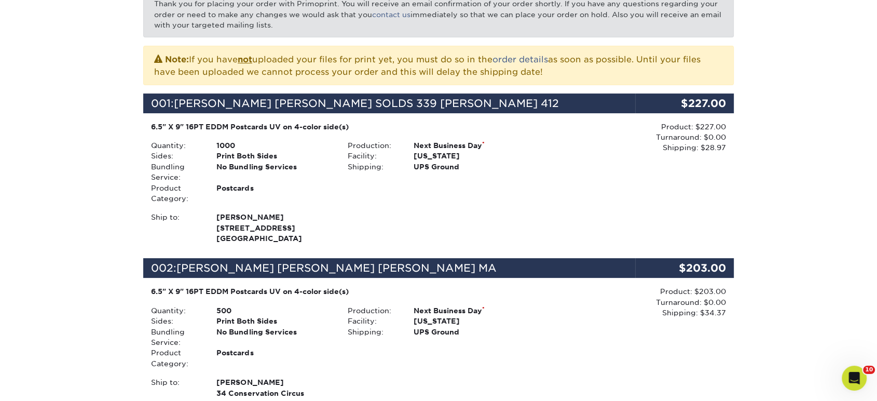
scroll to position [403, 0]
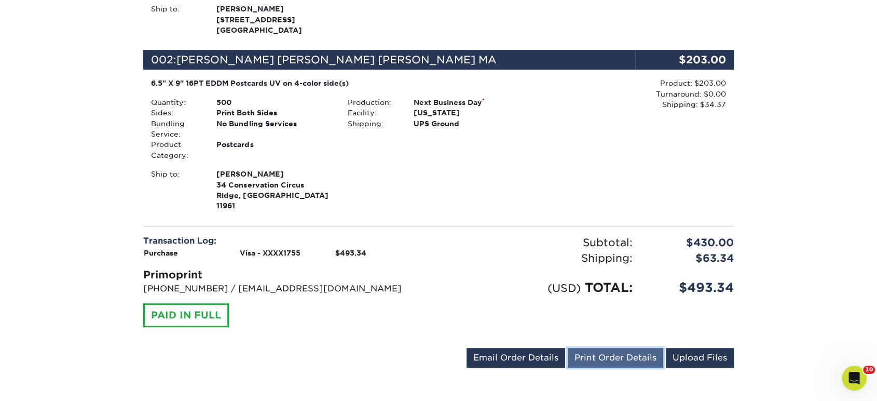
click at [613, 352] on link "Print Order Details" at bounding box center [615, 358] width 95 height 20
